Goal: Transaction & Acquisition: Purchase product/service

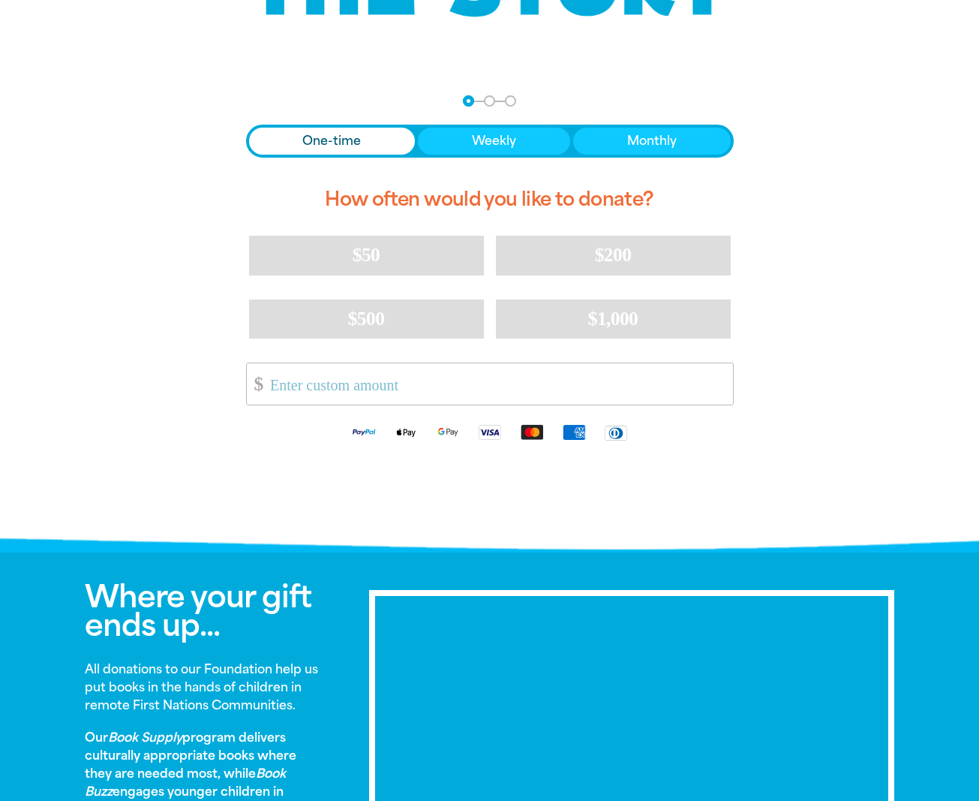
scroll to position [248, 0]
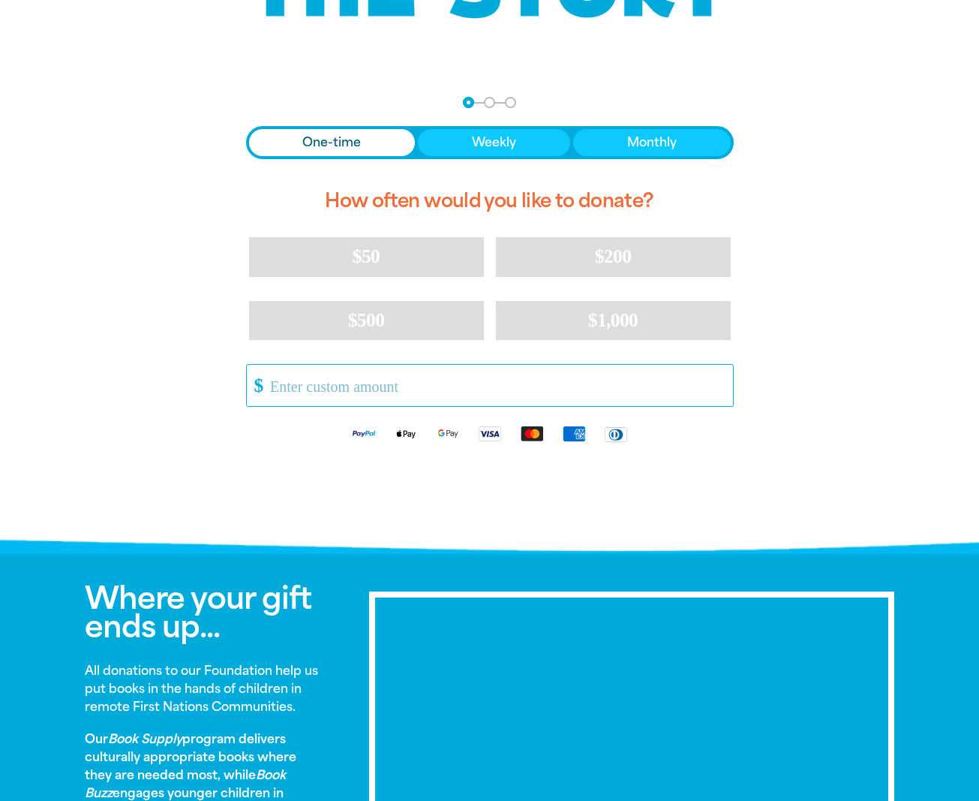
click at [284, 390] on input "Other Amount" at bounding box center [496, 385] width 473 height 41
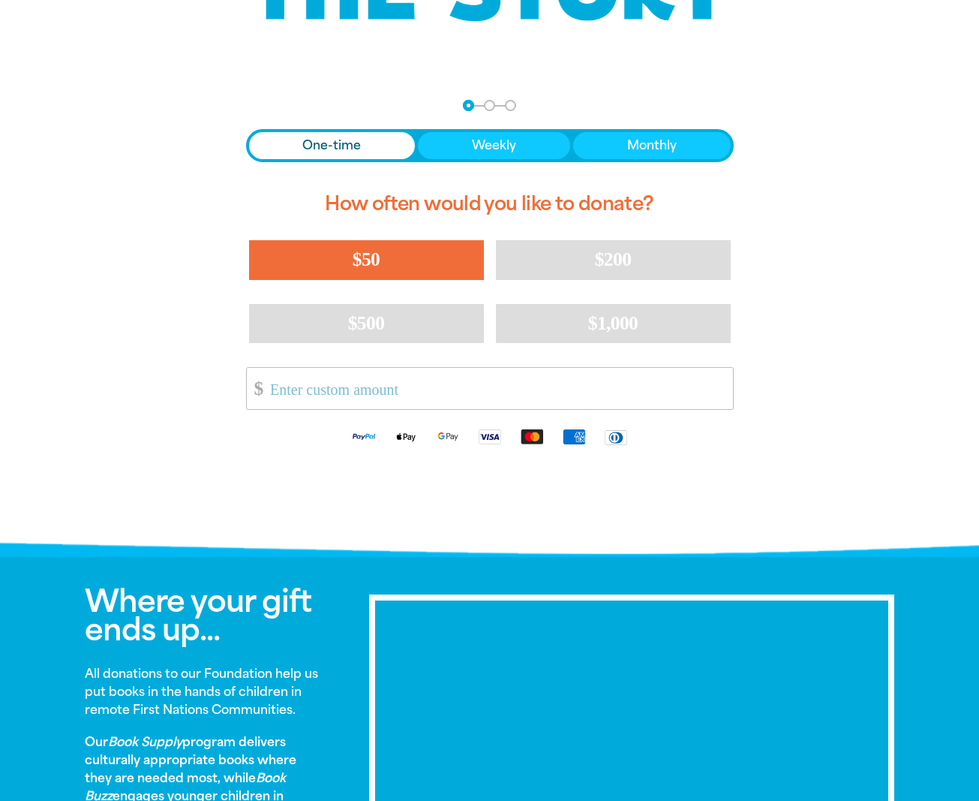
scroll to position [244, 1]
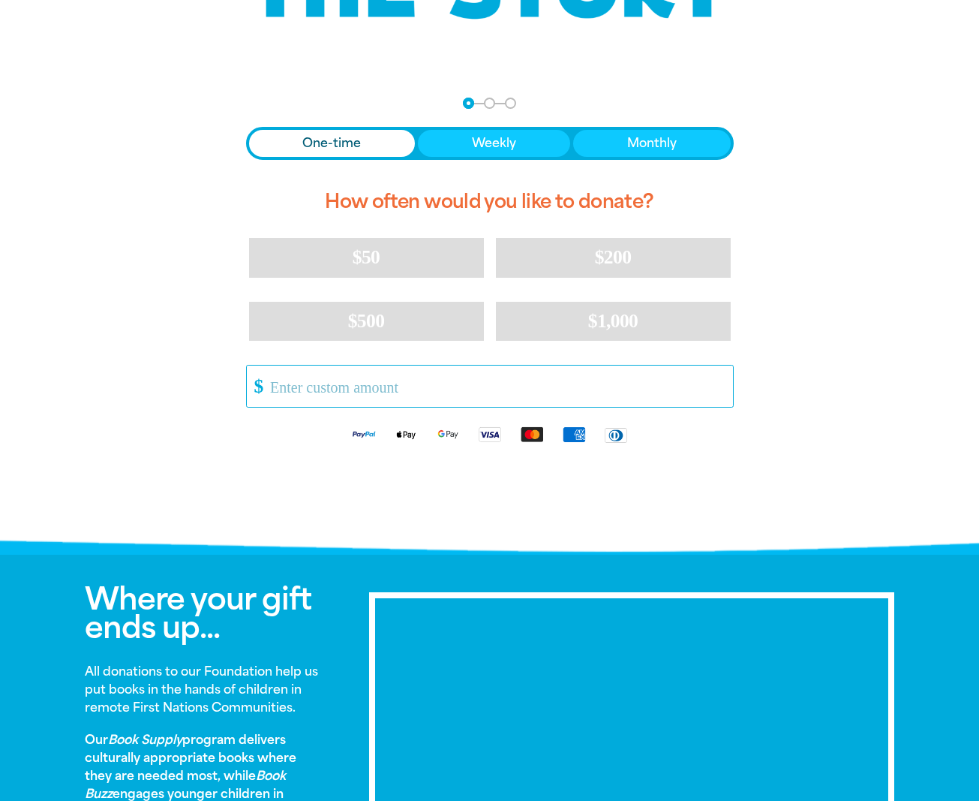
click at [314, 386] on input "Other Amount" at bounding box center [496, 386] width 473 height 41
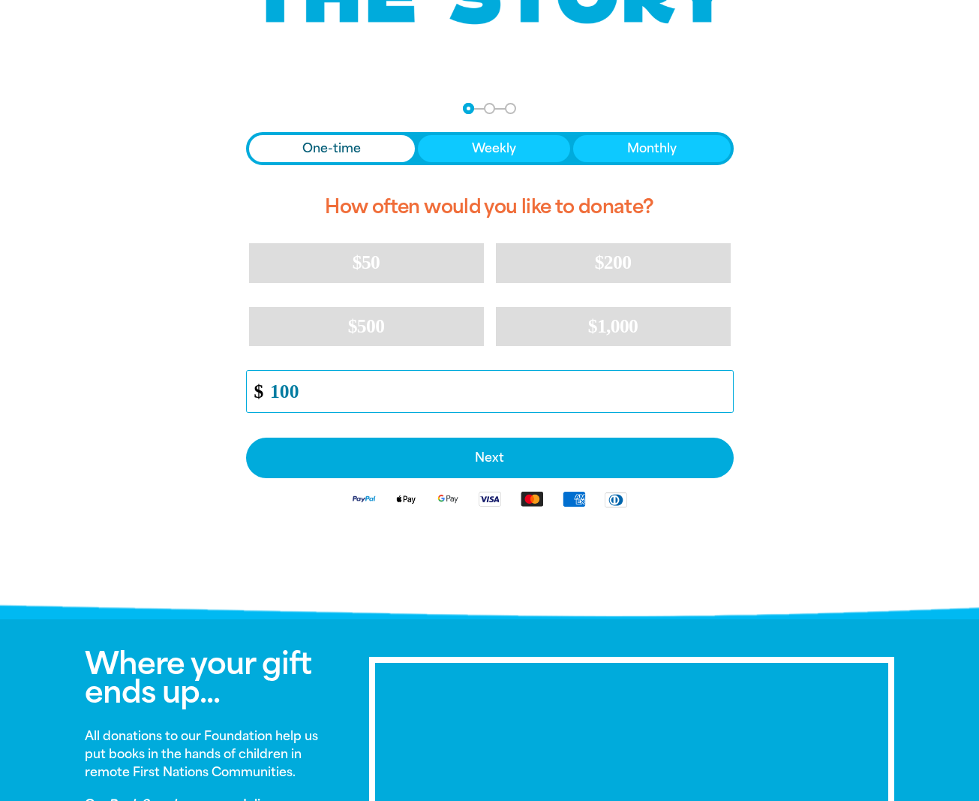
scroll to position [242, 1]
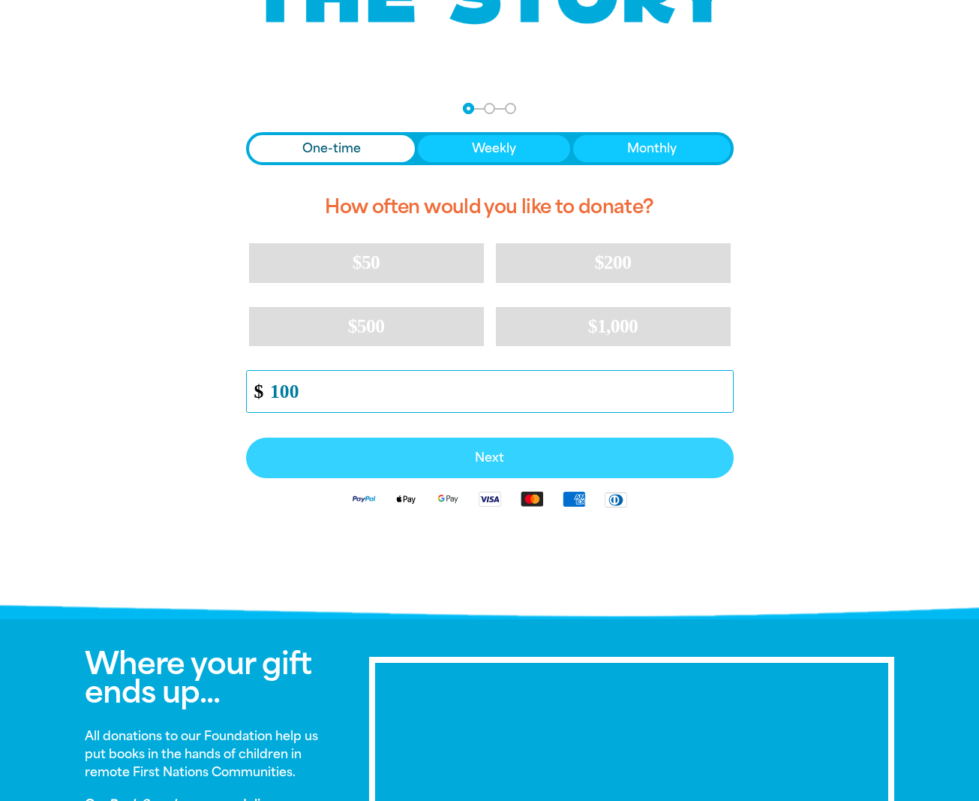
type input "100"
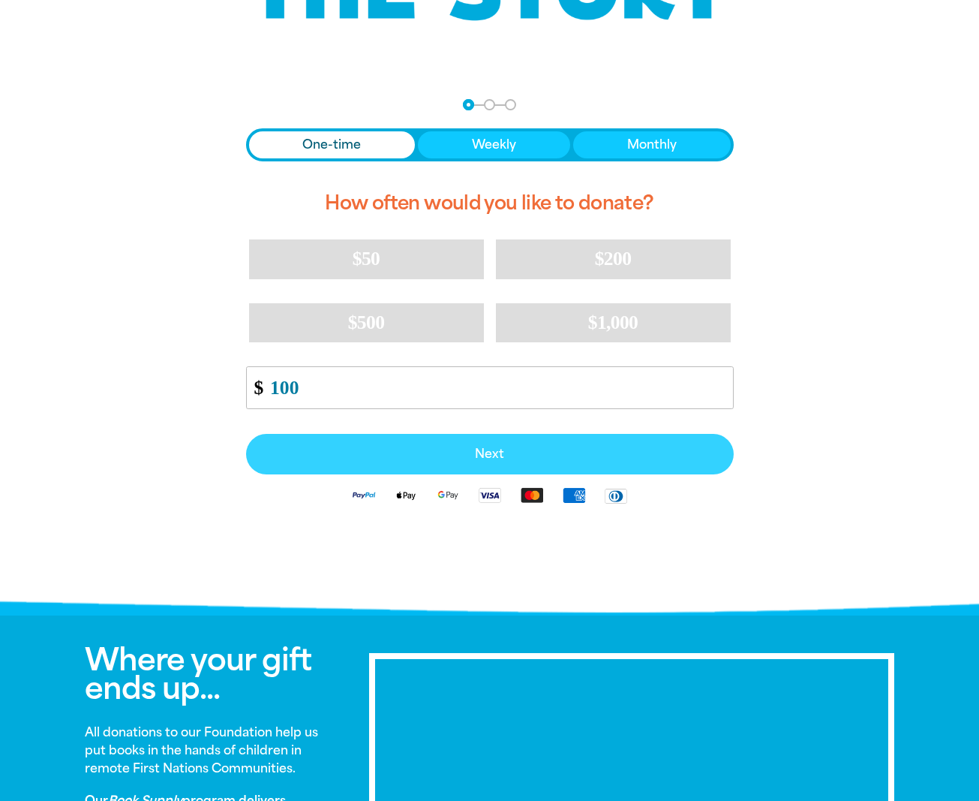
click at [499, 458] on span "Next" at bounding box center [490, 454] width 455 height 12
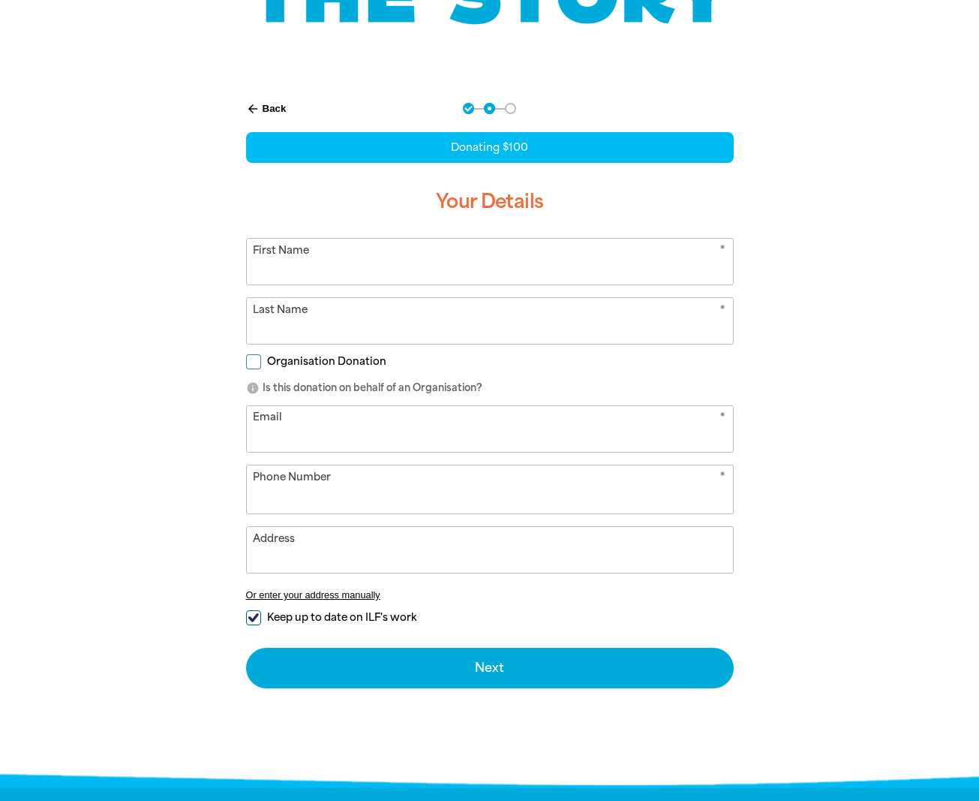
scroll to position [248, 0]
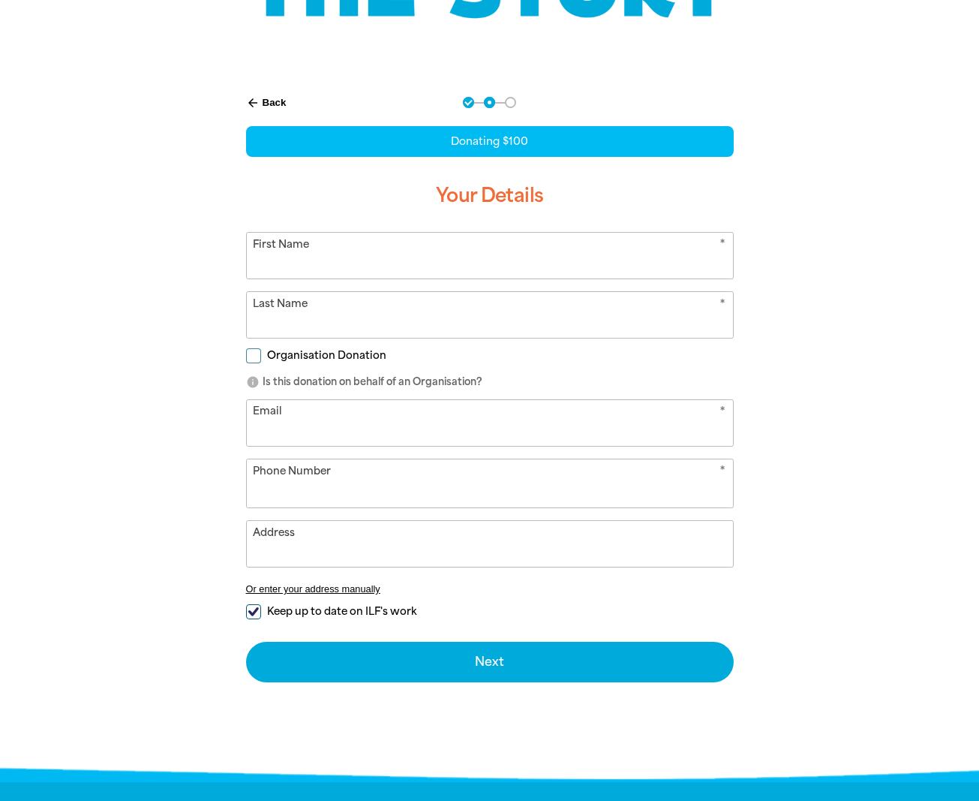
select select "AU"
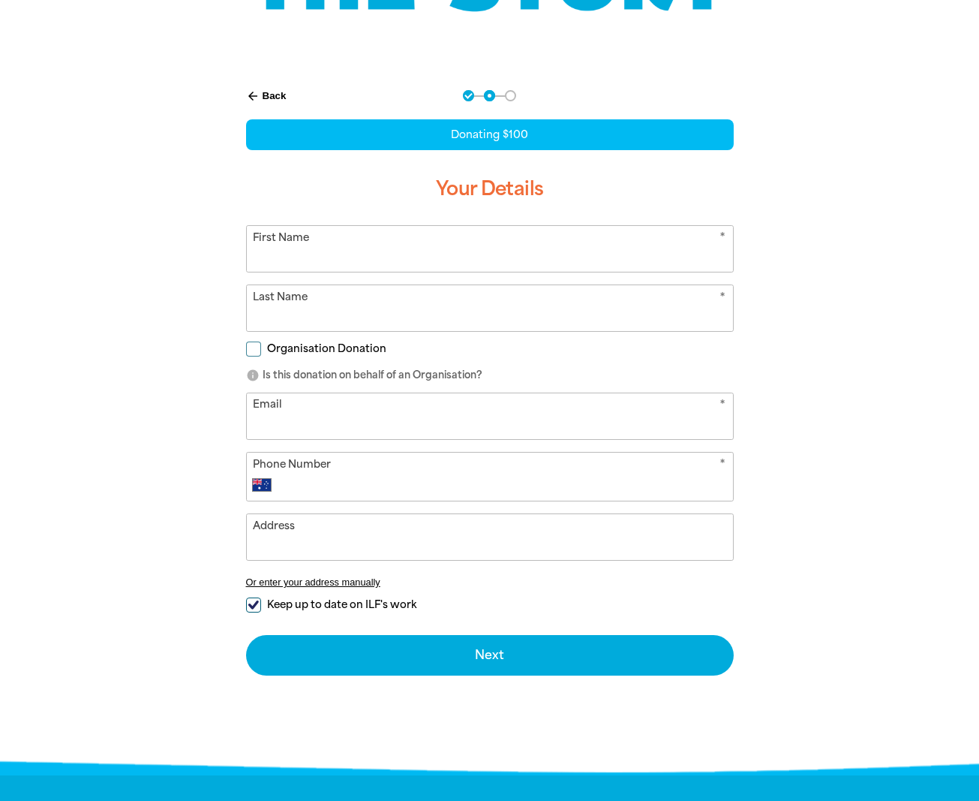
scroll to position [251, 0]
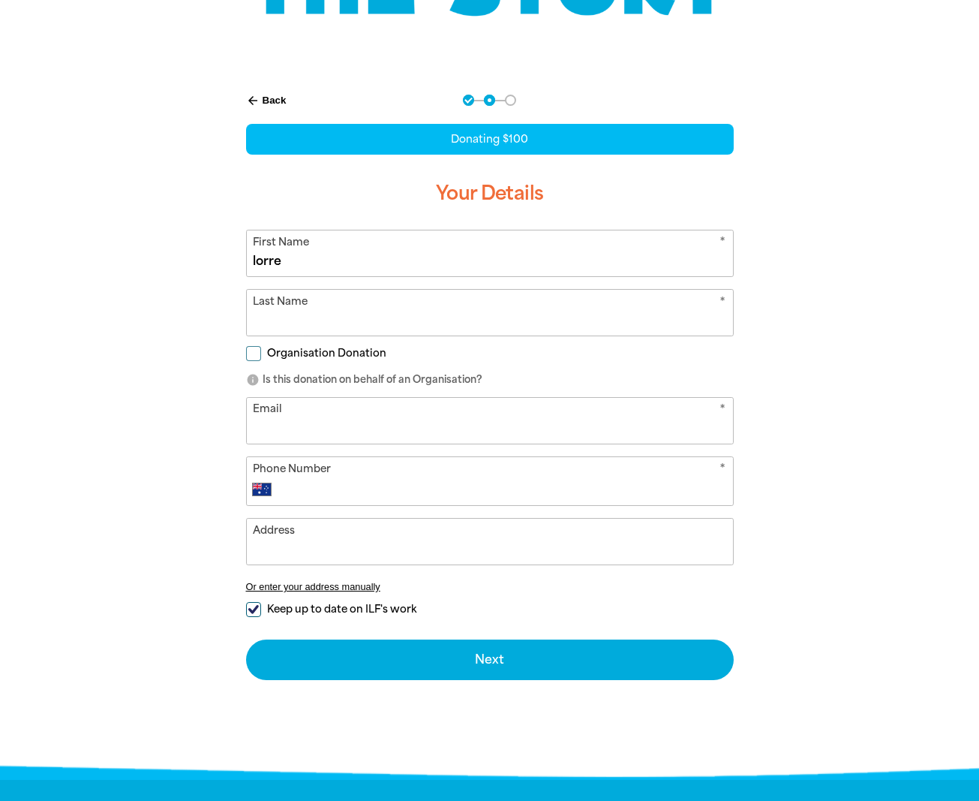
type input "lorre"
type input "[PERSON_NAME]"
click at [480, 353] on div "Organisation Donation" at bounding box center [490, 356] width 488 height 17
click at [255, 356] on input "Organisation Donation" at bounding box center [253, 353] width 15 height 15
checkbox input "true"
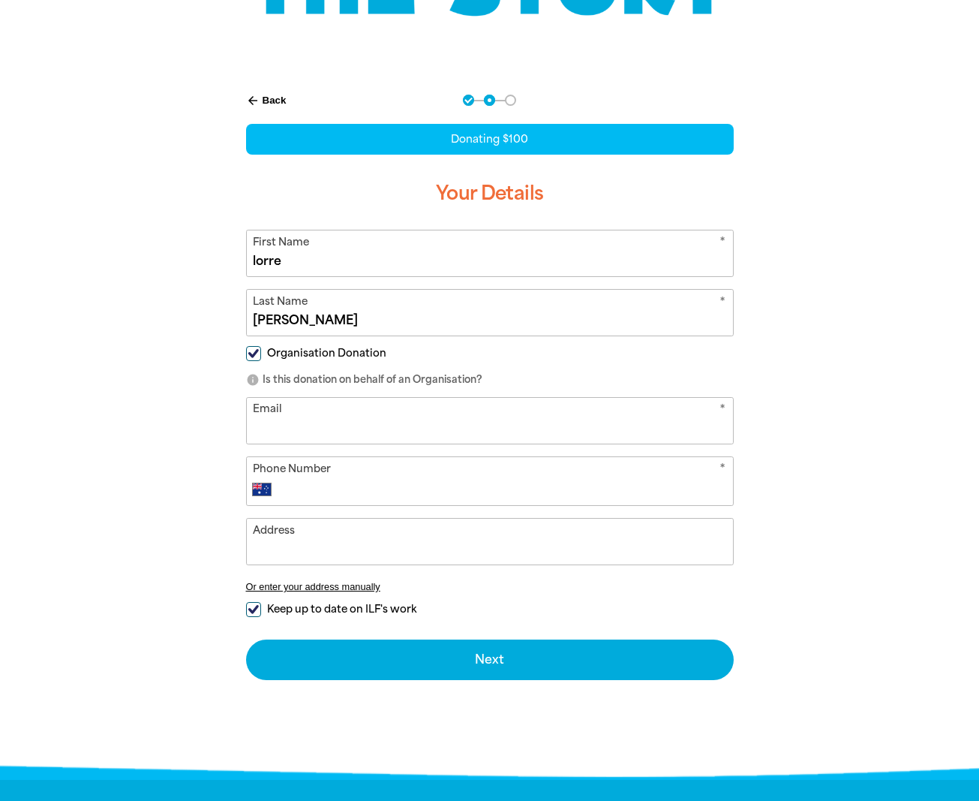
select select "AU"
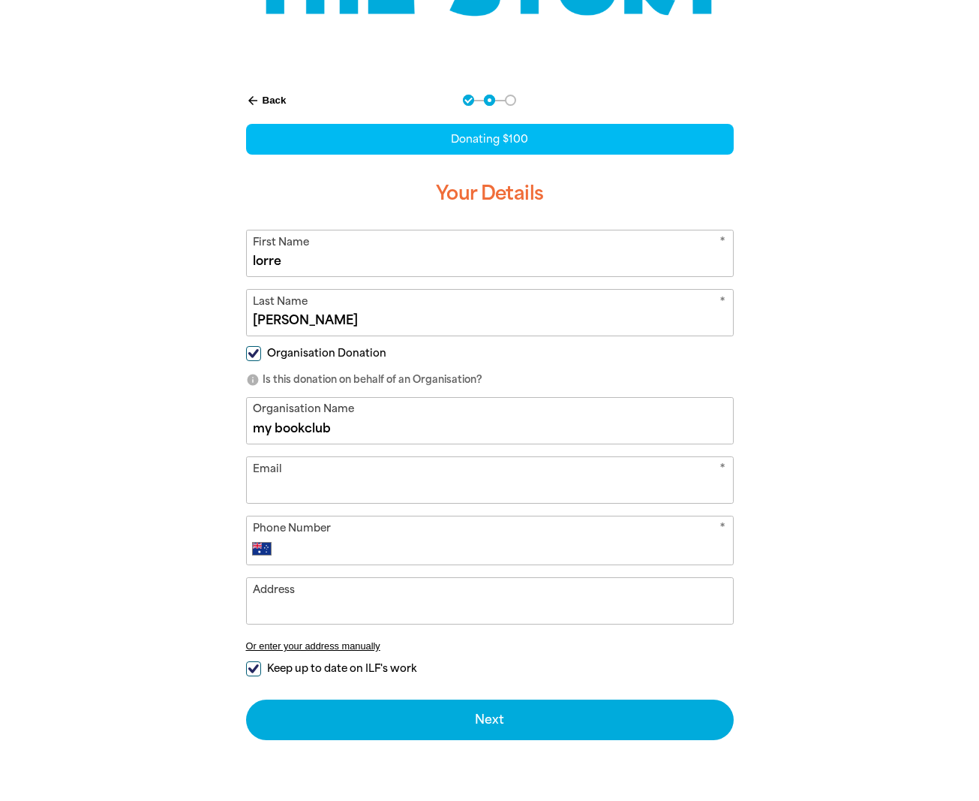
type input "my bookclub"
click at [254, 350] on input "Organisation Donation" at bounding box center [253, 353] width 15 height 15
checkbox input "false"
select select "AU"
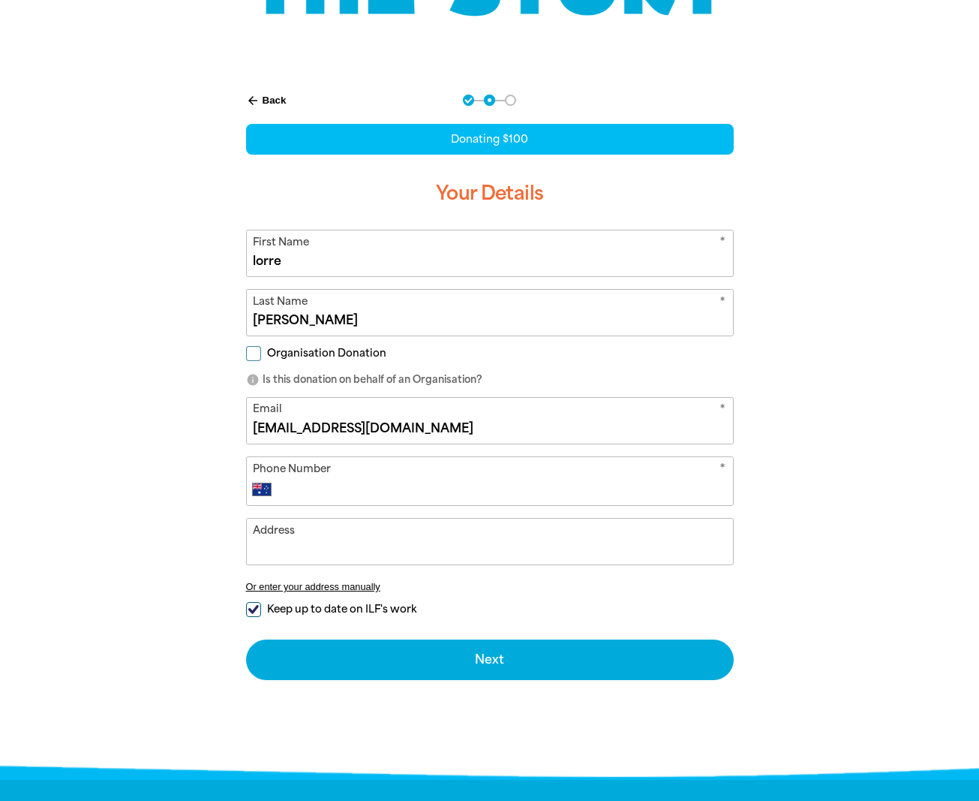
type input "[EMAIL_ADDRESS][DOMAIN_NAME]"
type input "4"
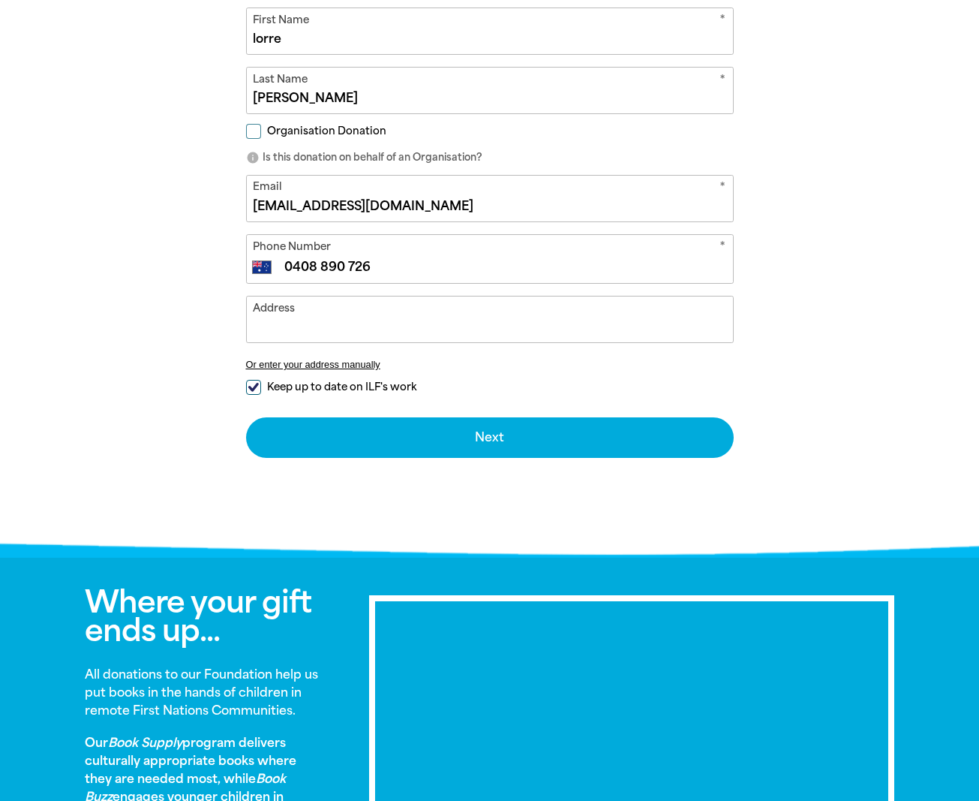
scroll to position [475, 0]
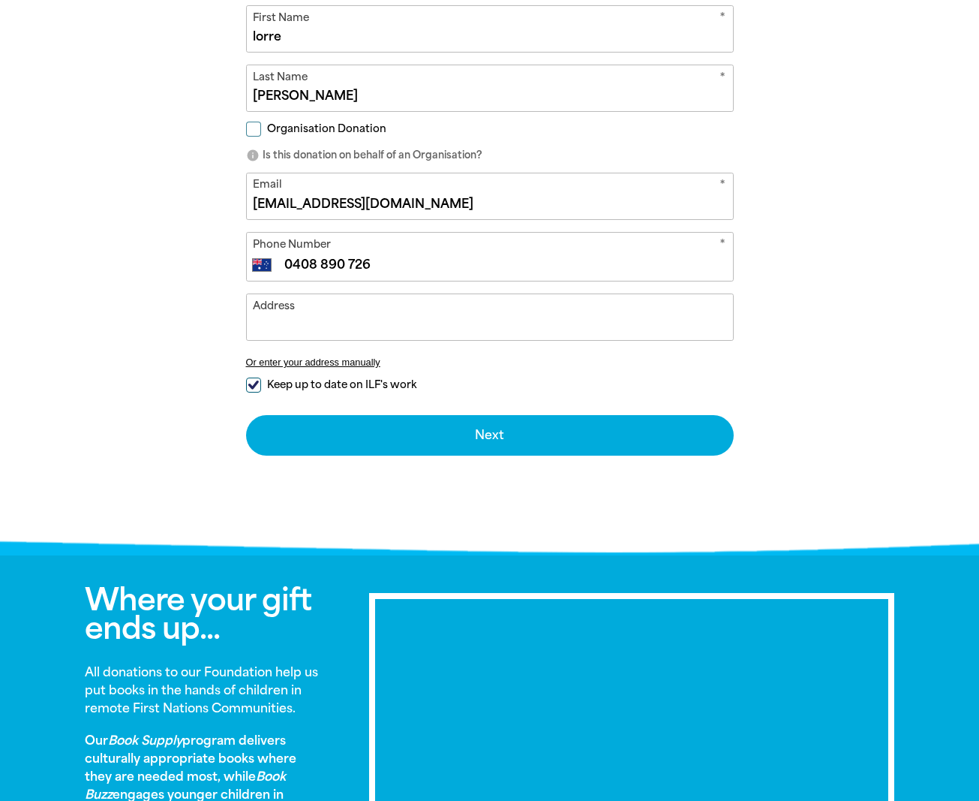
type input "0408 890 726"
click at [248, 382] on input "Keep up to date on ILF's work" at bounding box center [253, 385] width 15 height 15
checkbox input "false"
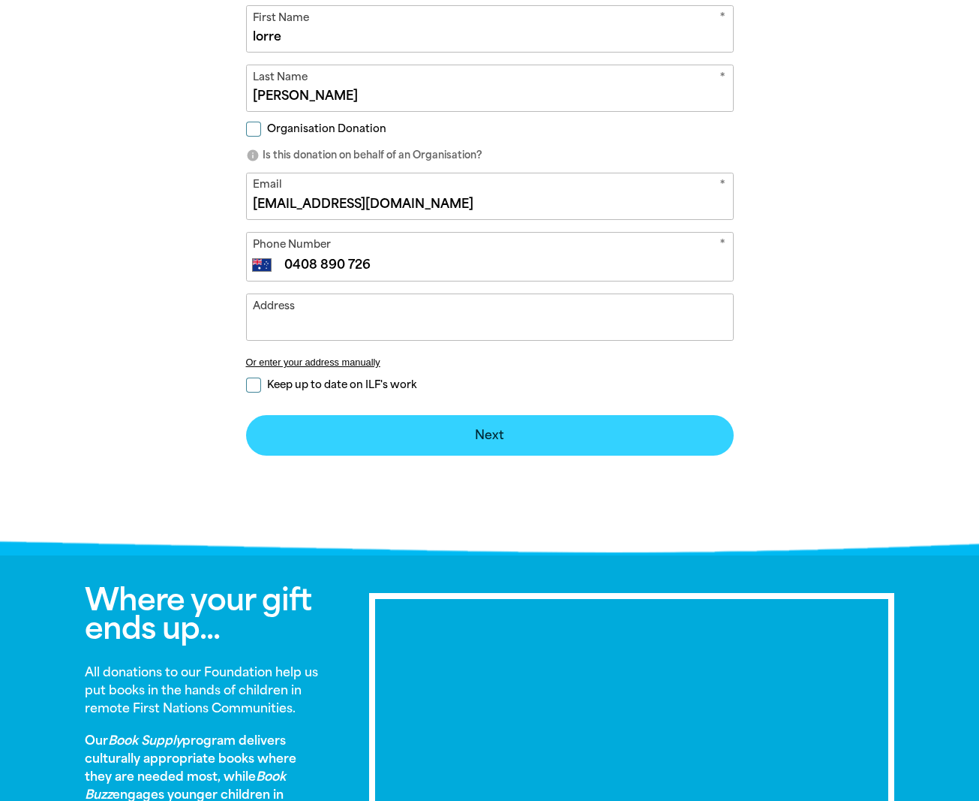
click at [499, 430] on button "Next chevron_right" at bounding box center [490, 435] width 488 height 41
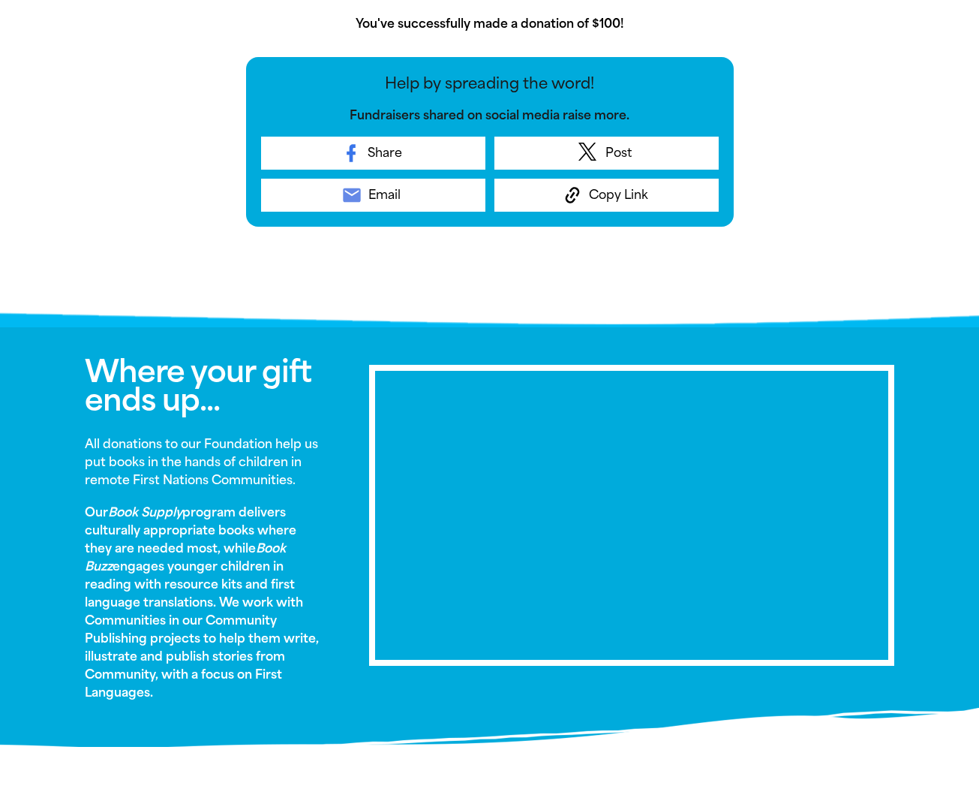
scroll to position [814, 0]
